Goal: Task Accomplishment & Management: Use online tool/utility

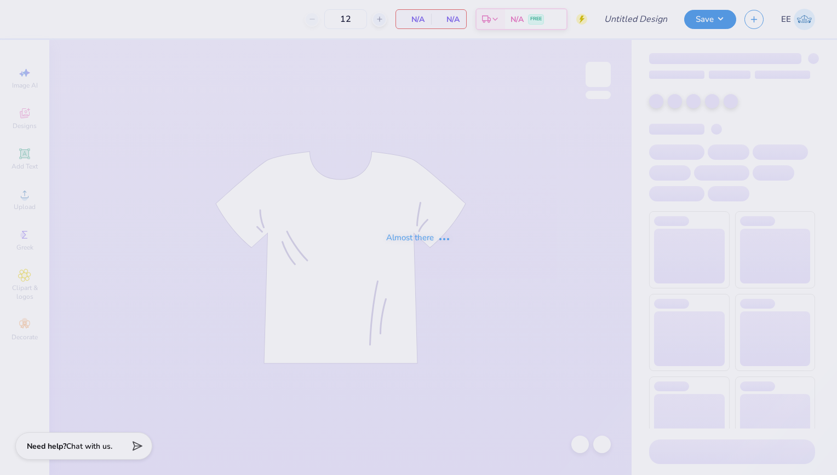
type input "Chi Omega Dads Weekend Polo"
type input "24"
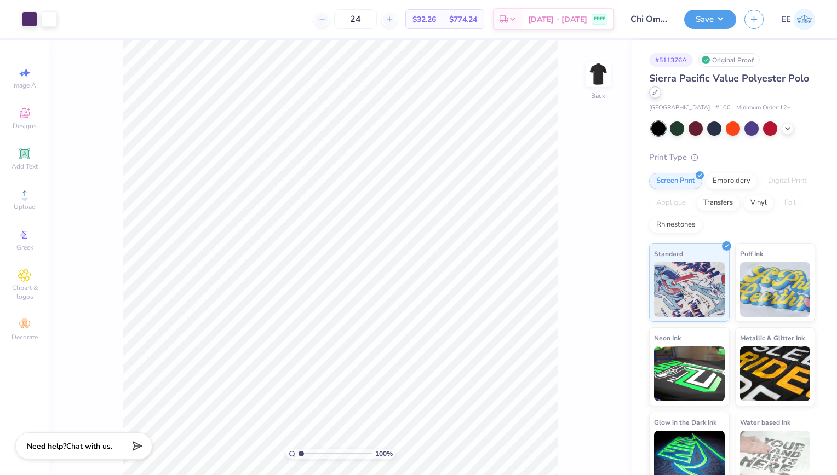
click at [658, 95] on icon at bounding box center [654, 92] width 5 height 5
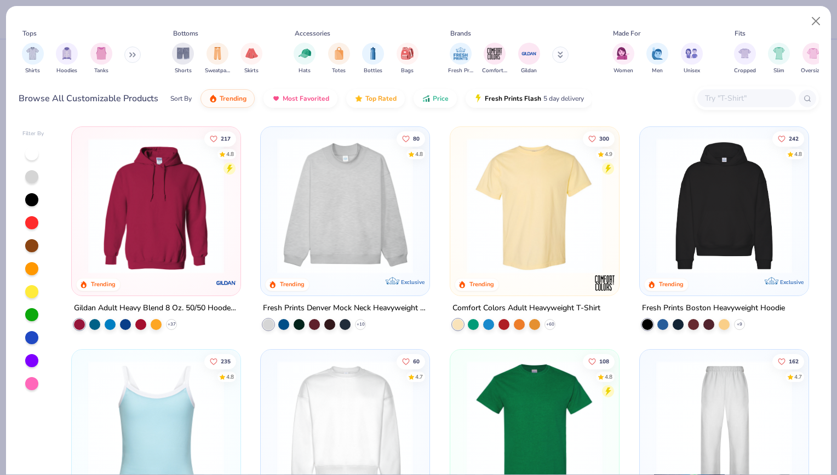
click at [721, 103] on input "text" at bounding box center [746, 98] width 84 height 13
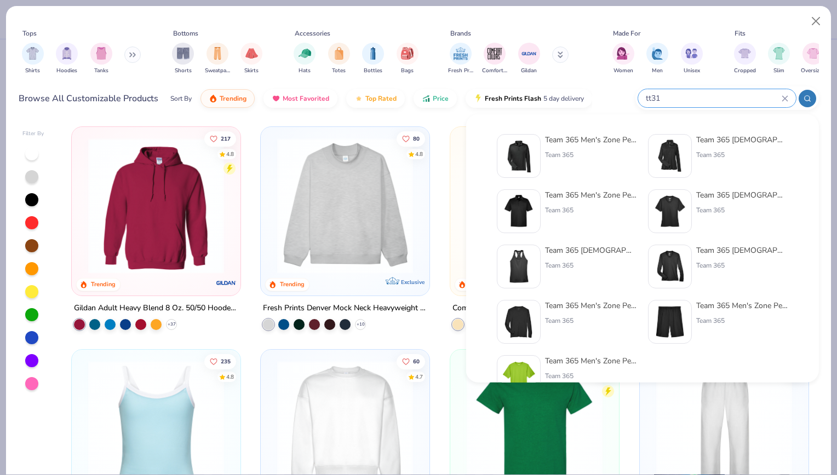
type input "tt31"
click at [532, 143] on img at bounding box center [519, 156] width 34 height 34
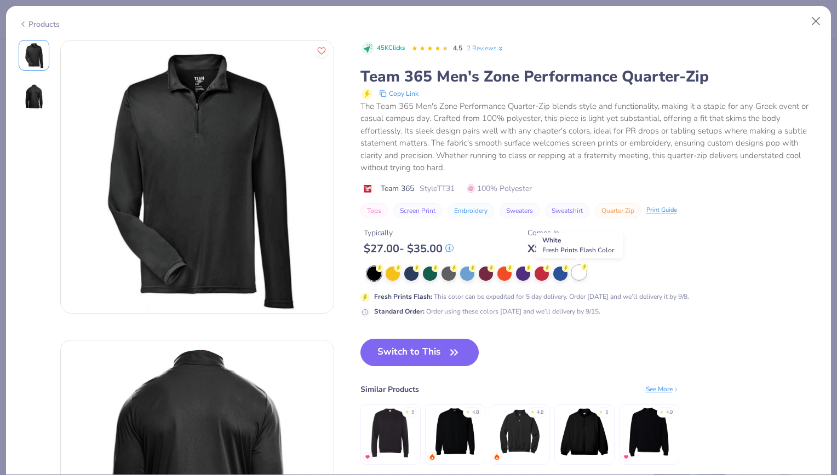
click at [580, 274] on div at bounding box center [579, 273] width 14 height 14
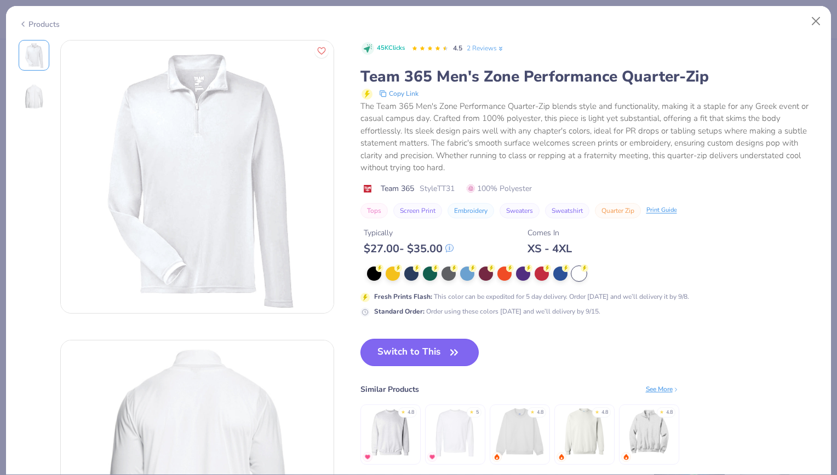
click at [424, 353] on button "Switch to This" at bounding box center [419, 352] width 119 height 27
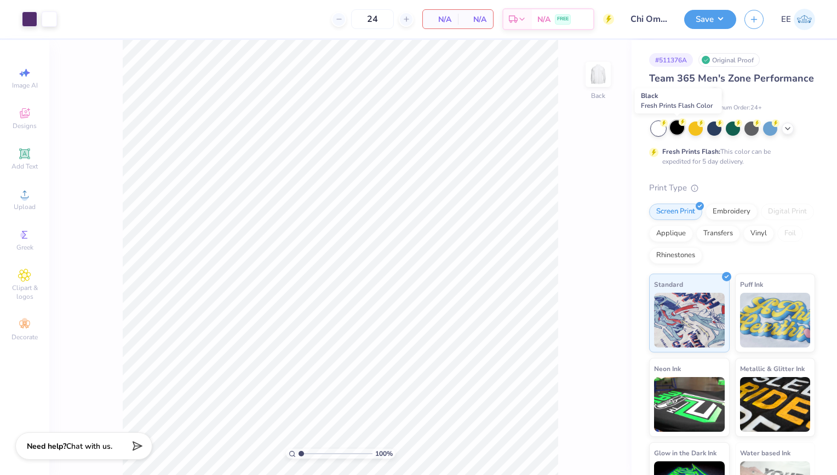
click at [673, 127] on div at bounding box center [677, 127] width 14 height 14
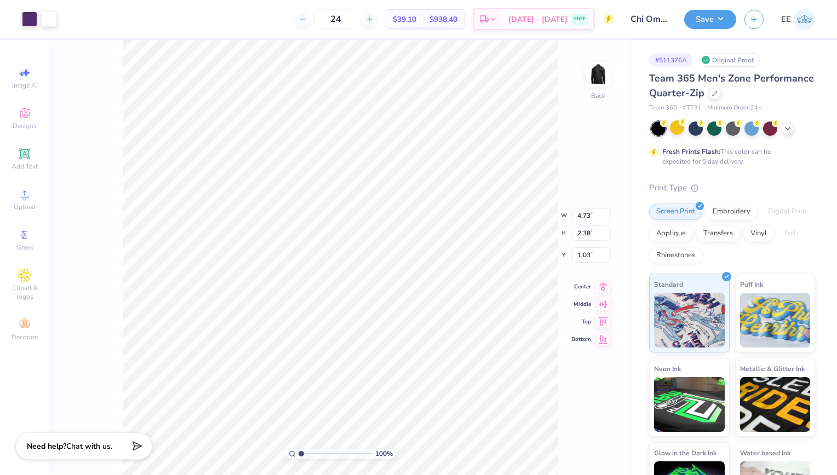
type input "3.00"
click at [607, 274] on icon at bounding box center [602, 276] width 15 height 13
click at [352, 24] on input "24" at bounding box center [335, 19] width 43 height 20
drag, startPoint x: 361, startPoint y: 23, endPoint x: 316, endPoint y: 20, distance: 45.5
click at [316, 20] on div "24" at bounding box center [336, 19] width 82 height 20
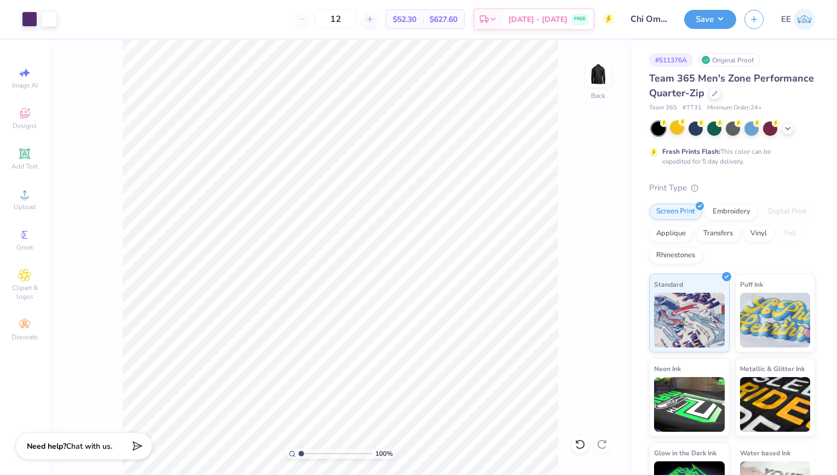
type input "1"
drag, startPoint x: 357, startPoint y: 16, endPoint x: 322, endPoint y: 10, distance: 35.6
click at [322, 10] on div "24" at bounding box center [336, 19] width 82 height 20
click at [714, 20] on button "Save" at bounding box center [710, 17] width 52 height 19
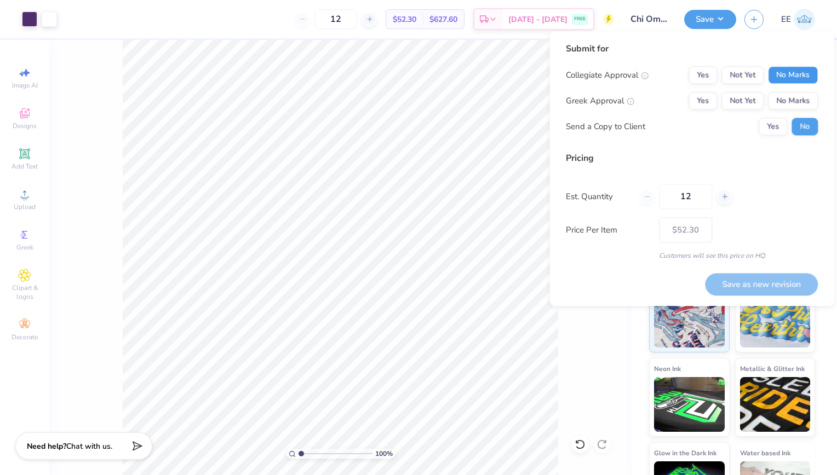
click at [788, 72] on button "No Marks" at bounding box center [793, 75] width 50 height 18
click at [706, 100] on button "Yes" at bounding box center [702, 101] width 28 height 18
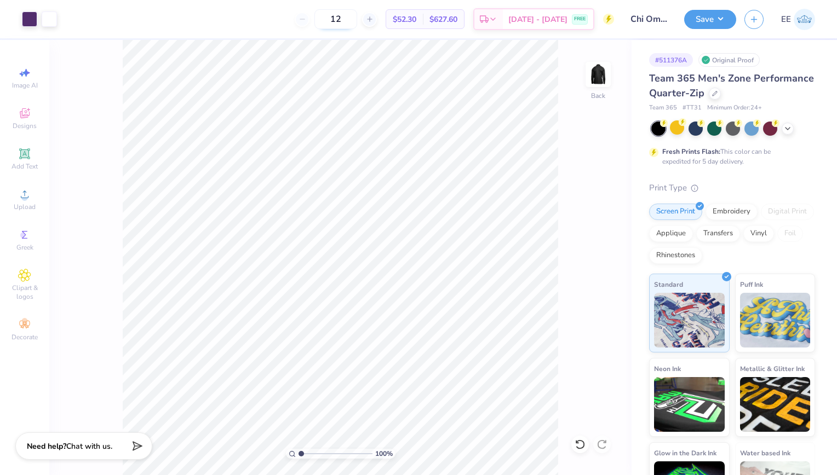
drag, startPoint x: 335, startPoint y: 17, endPoint x: 364, endPoint y: 15, distance: 28.5
click at [357, 15] on input "12" at bounding box center [335, 19] width 43 height 20
type input "24"
click at [713, 13] on button "Save" at bounding box center [710, 17] width 52 height 19
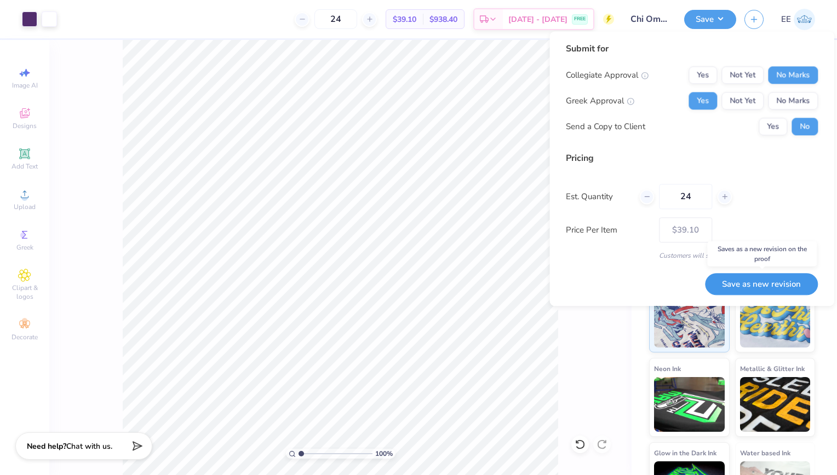
click at [773, 286] on button "Save as new revision" at bounding box center [761, 284] width 113 height 22
type input "$39.10"
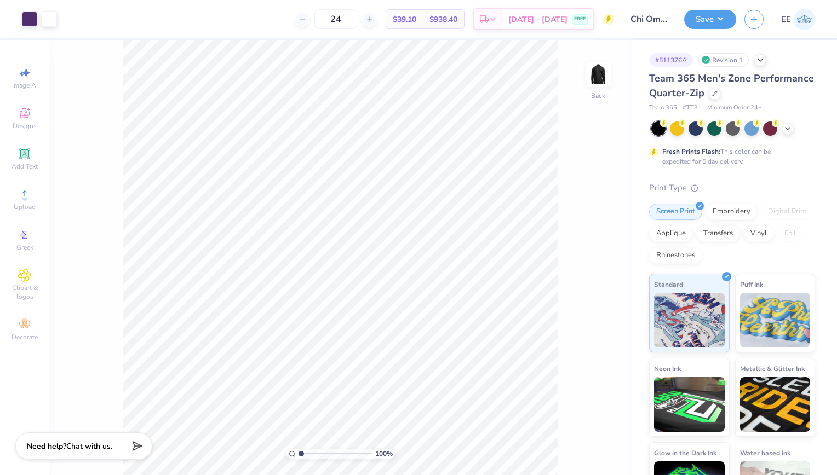
click at [775, 100] on div "Team 365 Men's Zone Performance Quarter-Zip" at bounding box center [732, 86] width 166 height 30
click at [721, 95] on div at bounding box center [715, 93] width 12 height 12
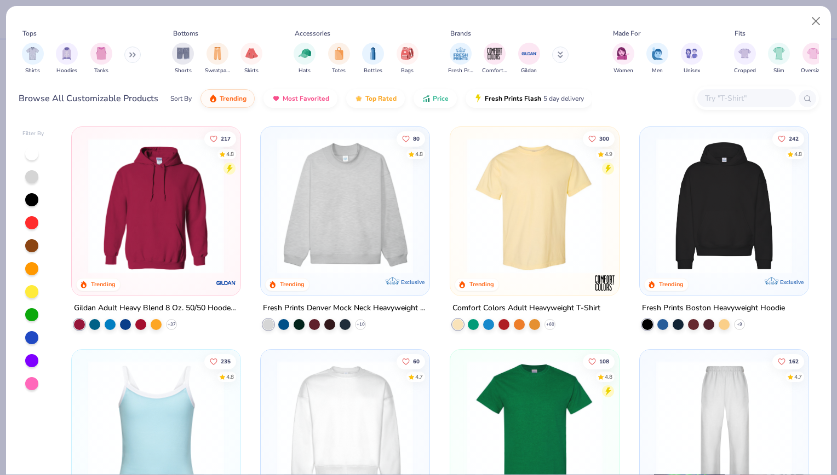
click at [724, 96] on input "text" at bounding box center [746, 98] width 84 height 13
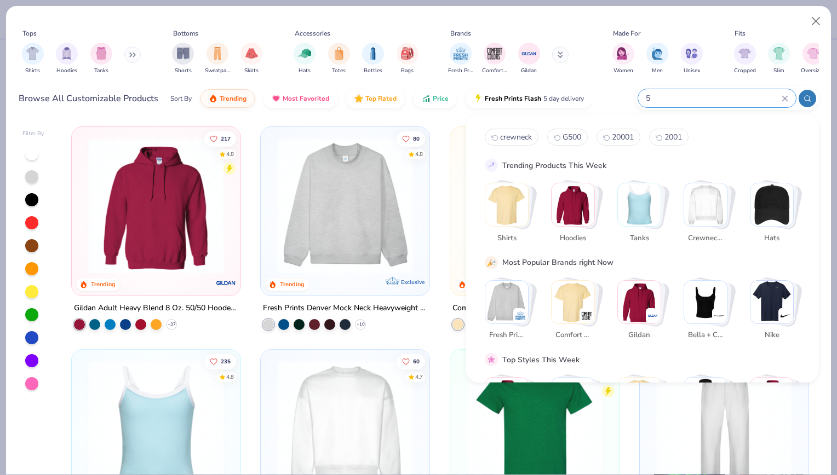
paste input "96807"
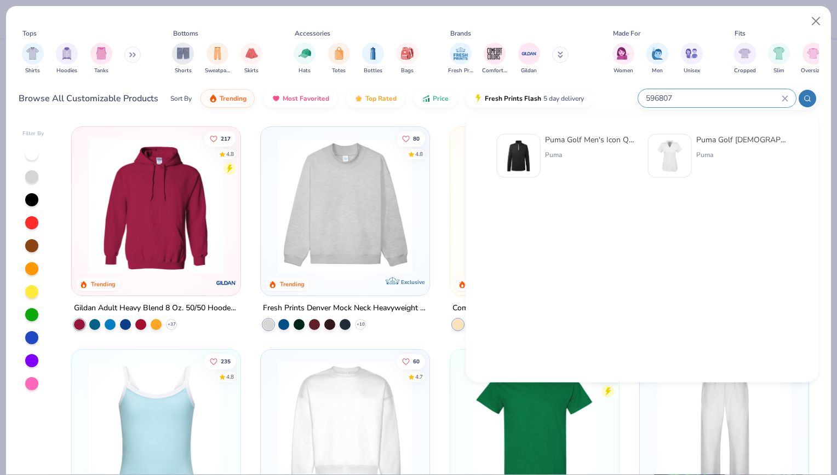
type input "596807"
click at [534, 162] on img at bounding box center [519, 156] width 34 height 34
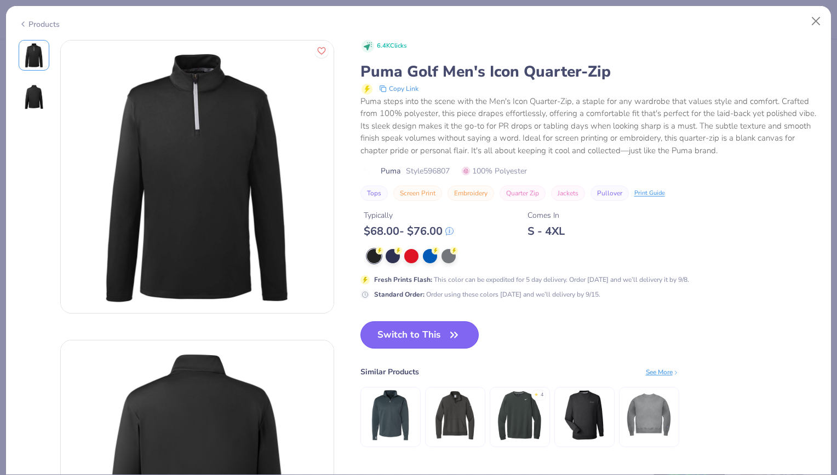
click at [450, 327] on icon "button" at bounding box center [453, 334] width 15 height 15
